Goal: Information Seeking & Learning: Understand process/instructions

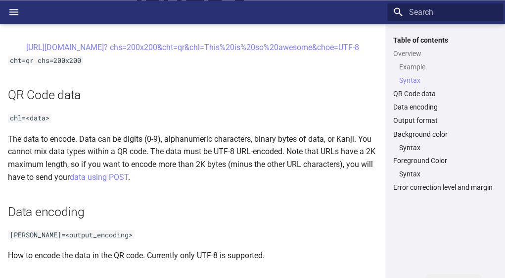
scroll to position [568, 0]
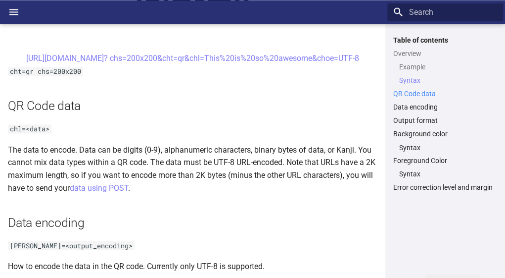
click at [411, 90] on link "QR Code data" at bounding box center [445, 93] width 104 height 9
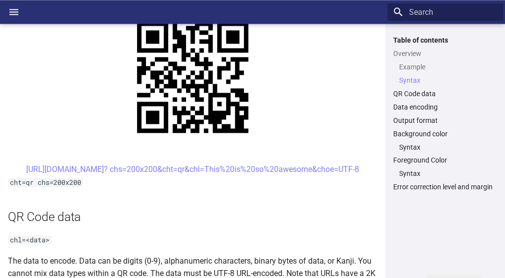
scroll to position [509, 0]
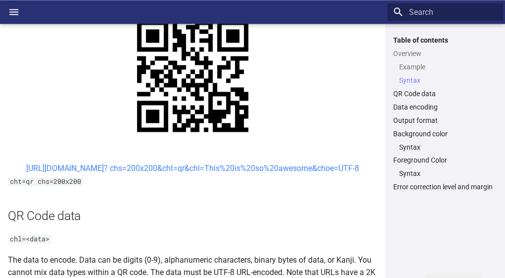
click at [137, 167] on link "[URL][DOMAIN_NAME]? chs=200x200&cht=qr&chl=This%20is%20so%20awesome&choe=UTF-8" at bounding box center [192, 167] width 333 height 9
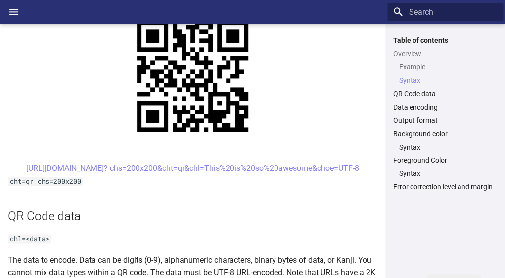
drag, startPoint x: 379, startPoint y: 166, endPoint x: 121, endPoint y: 162, distance: 258.3
click at [203, 207] on h2 "QR Code data" at bounding box center [193, 215] width 370 height 17
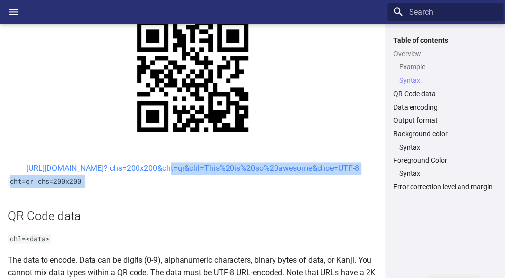
drag, startPoint x: 141, startPoint y: 176, endPoint x: 135, endPoint y: 168, distance: 9.5
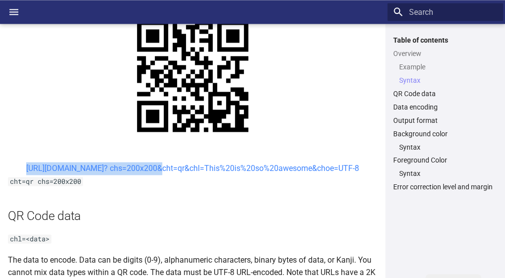
drag, startPoint x: 6, startPoint y: 164, endPoint x: 126, endPoint y: 167, distance: 119.3
copy link "[URL][DOMAIN_NAME]? chs="
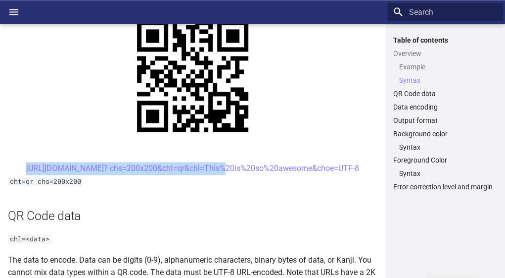
copy link "[URL][DOMAIN_NAME]? chs=200x200&cht="
